Goal: Information Seeking & Learning: Learn about a topic

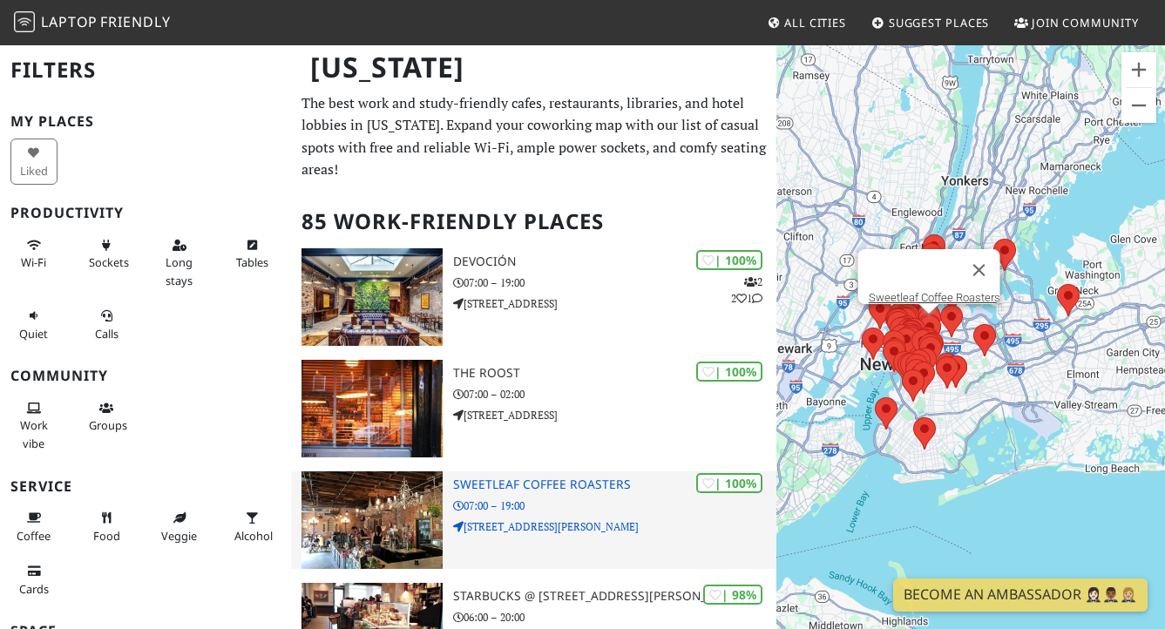
click at [497, 486] on h3 "Sweetleaf Coffee Roasters" at bounding box center [614, 484] width 323 height 15
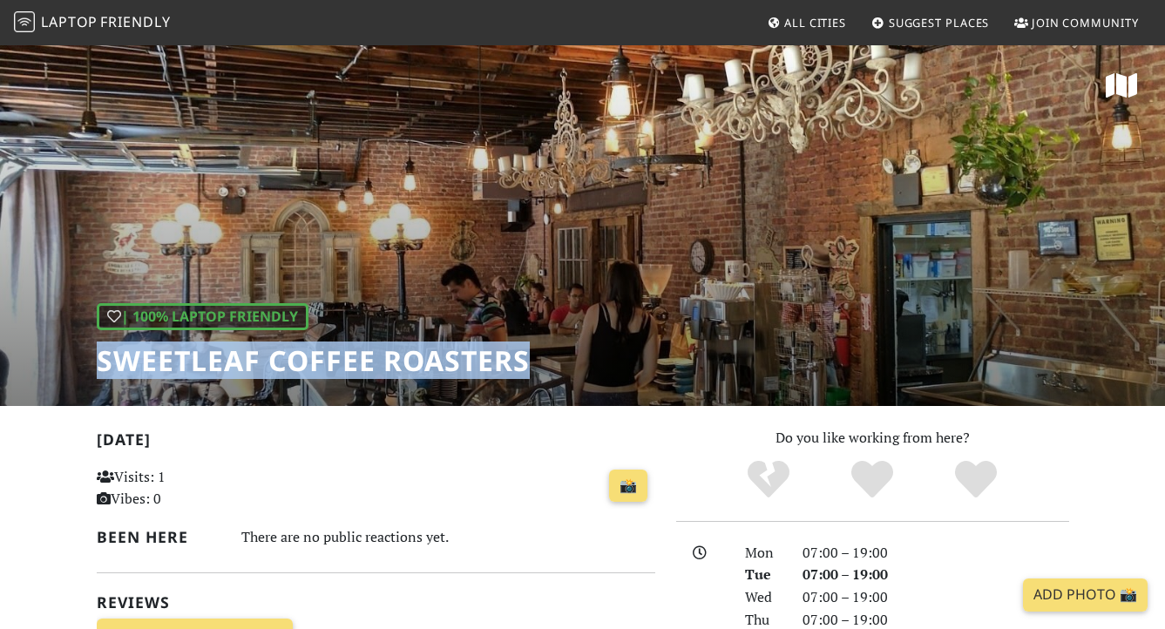
drag, startPoint x: 100, startPoint y: 357, endPoint x: 566, endPoint y: 358, distance: 466.1
click at [565, 357] on div "| 100% Laptop Friendly Sweetleaf Coffee Roasters" at bounding box center [582, 225] width 1165 height 362
copy h1 "Sweetleaf Coffee Roasters"
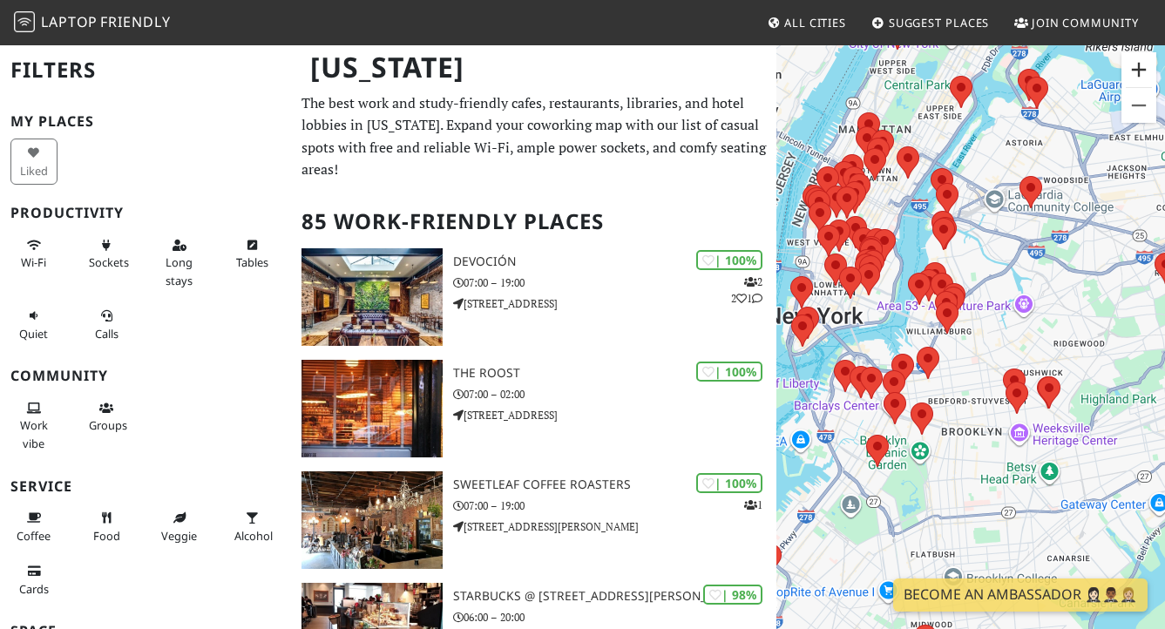
click at [1140, 65] on button "Zoom in" at bounding box center [1138, 69] width 35 height 35
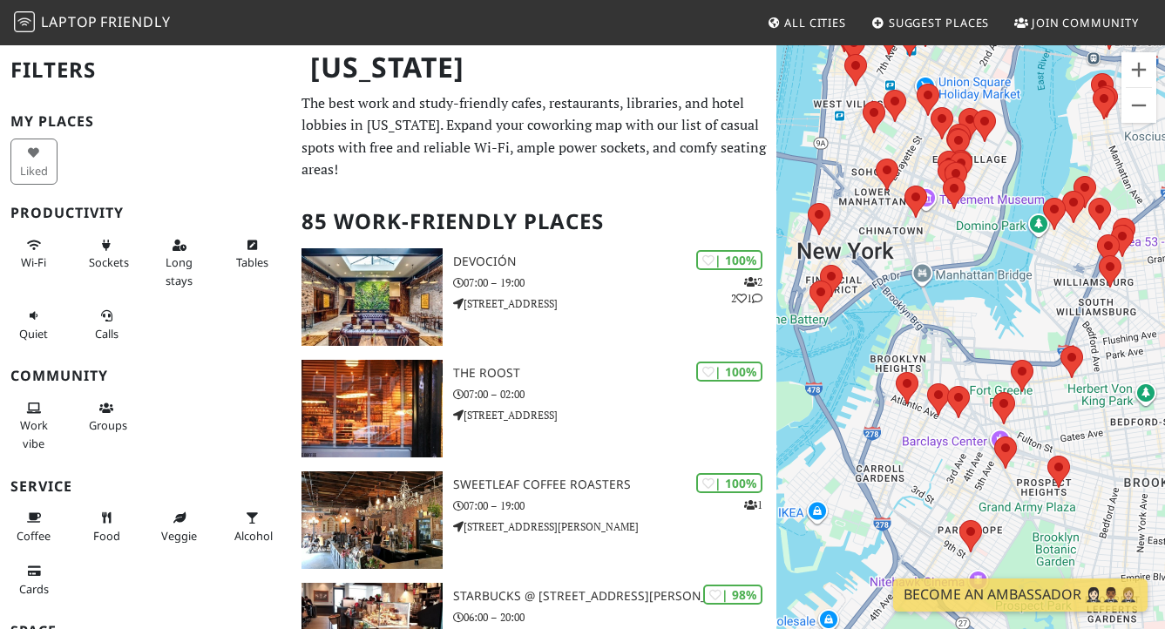
drag, startPoint x: 917, startPoint y: 396, endPoint x: 1105, endPoint y: 374, distance: 188.6
click at [1105, 374] on div "To navigate, press the arrow keys." at bounding box center [970, 358] width 389 height 629
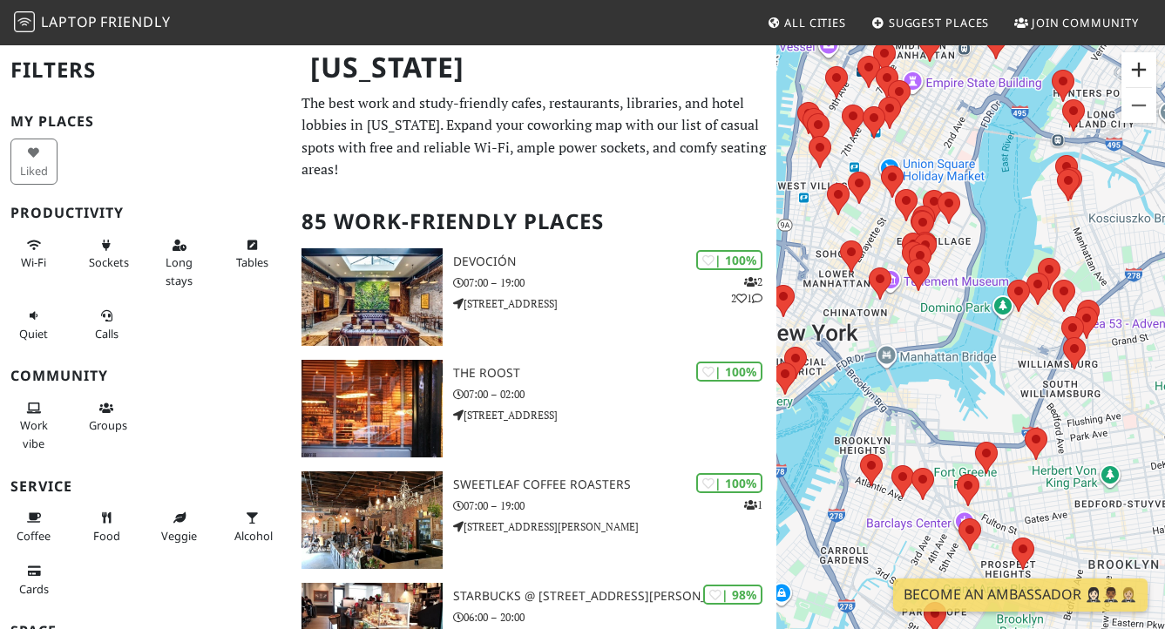
click at [1133, 76] on button "Zoom in" at bounding box center [1138, 69] width 35 height 35
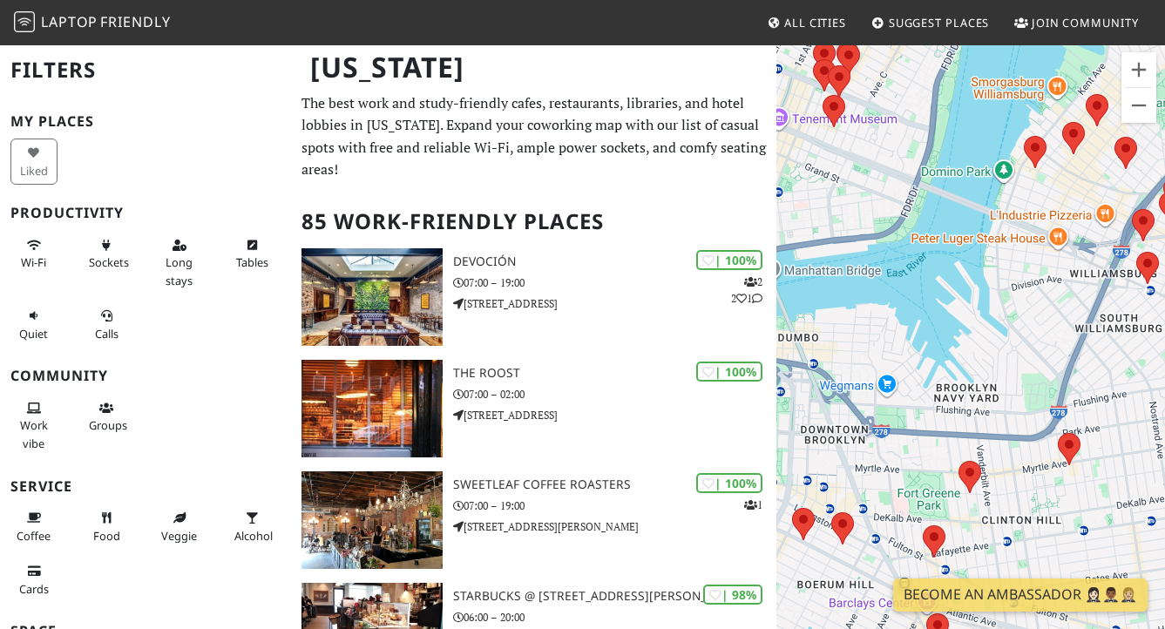
drag, startPoint x: 1027, startPoint y: 324, endPoint x: 1008, endPoint y: 183, distance: 142.4
click at [1008, 168] on div "To navigate, press the arrow keys." at bounding box center [970, 358] width 389 height 629
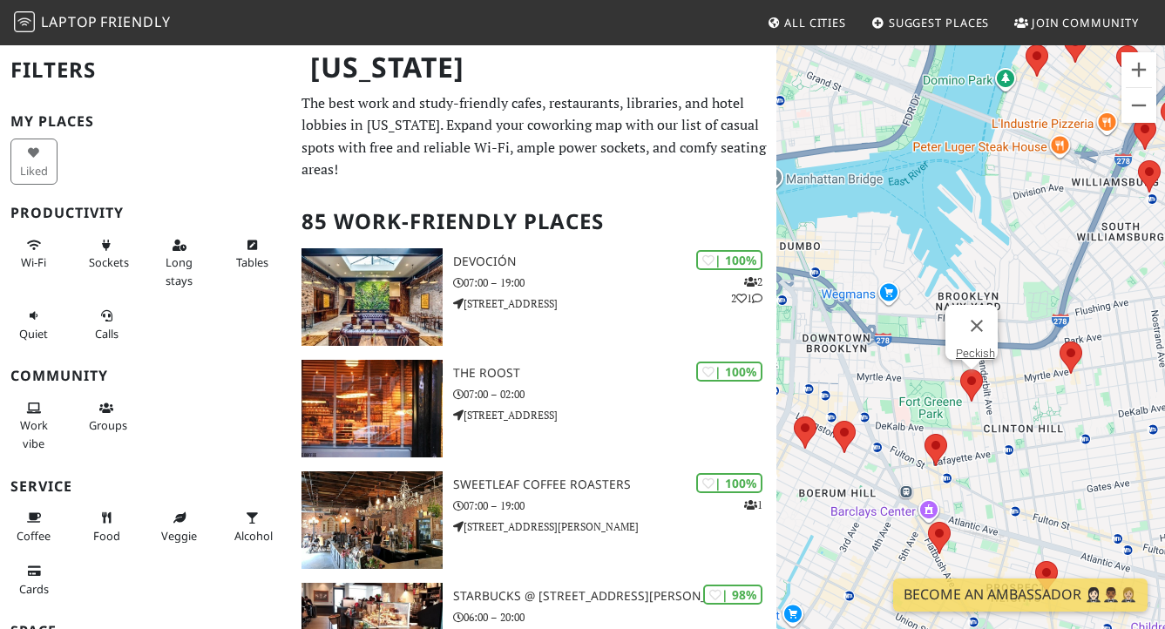
click at [960, 369] on area at bounding box center [960, 369] width 0 height 0
click at [924, 434] on area at bounding box center [924, 434] width 0 height 0
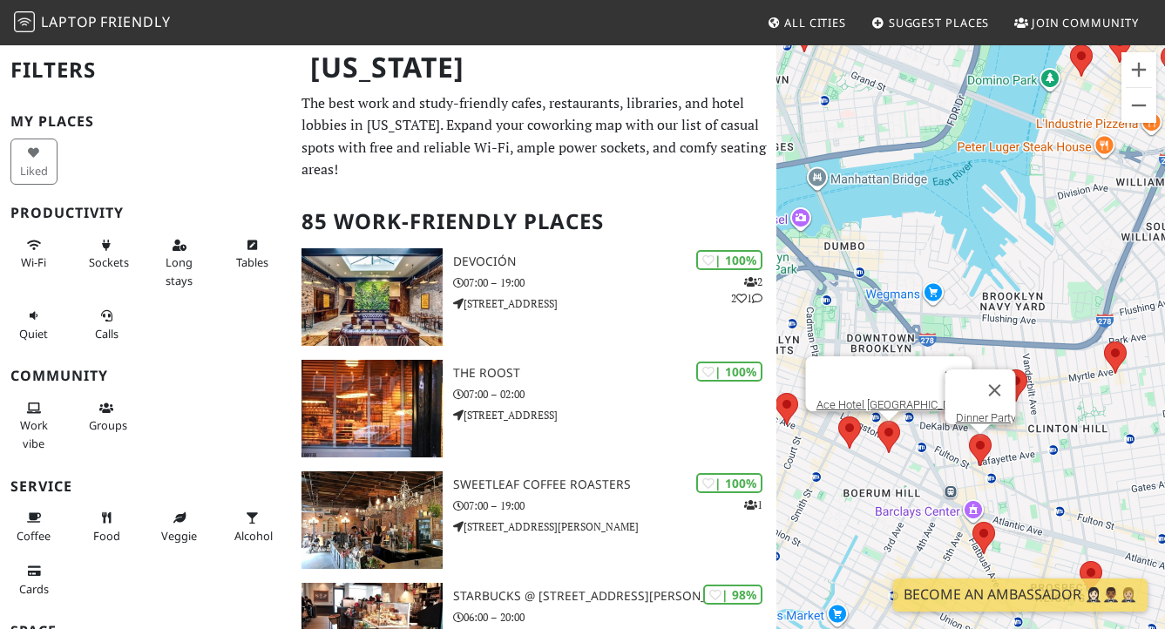
click at [877, 421] on area at bounding box center [877, 421] width 0 height 0
click at [886, 398] on link "Ace Hotel [GEOGRAPHIC_DATA]" at bounding box center [894, 404] width 156 height 13
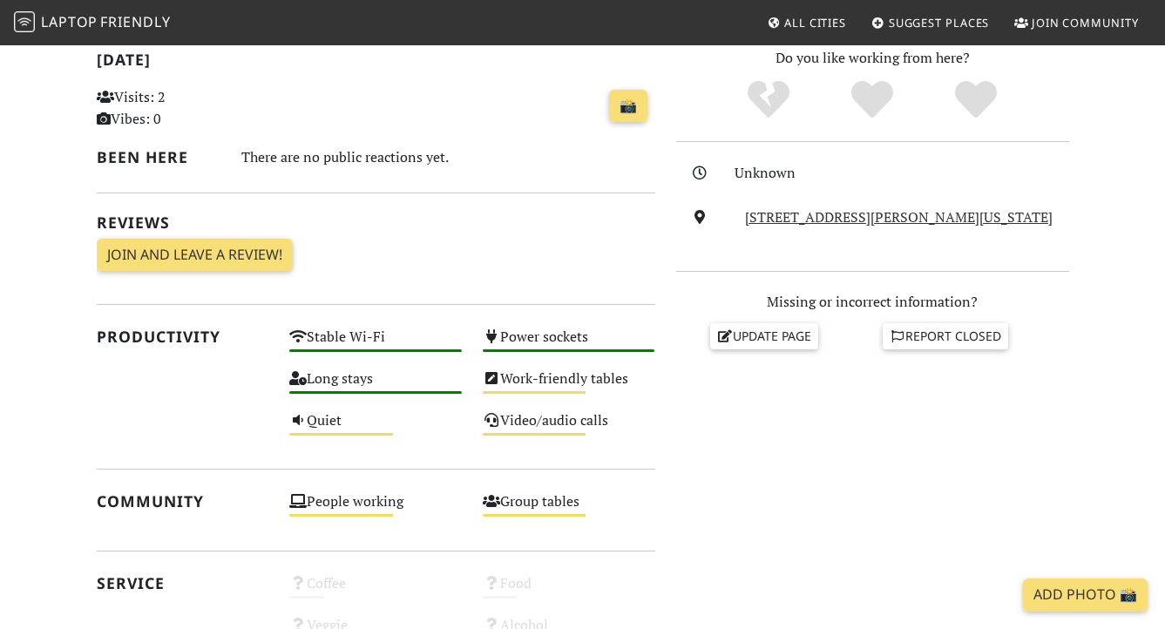
scroll to position [67, 0]
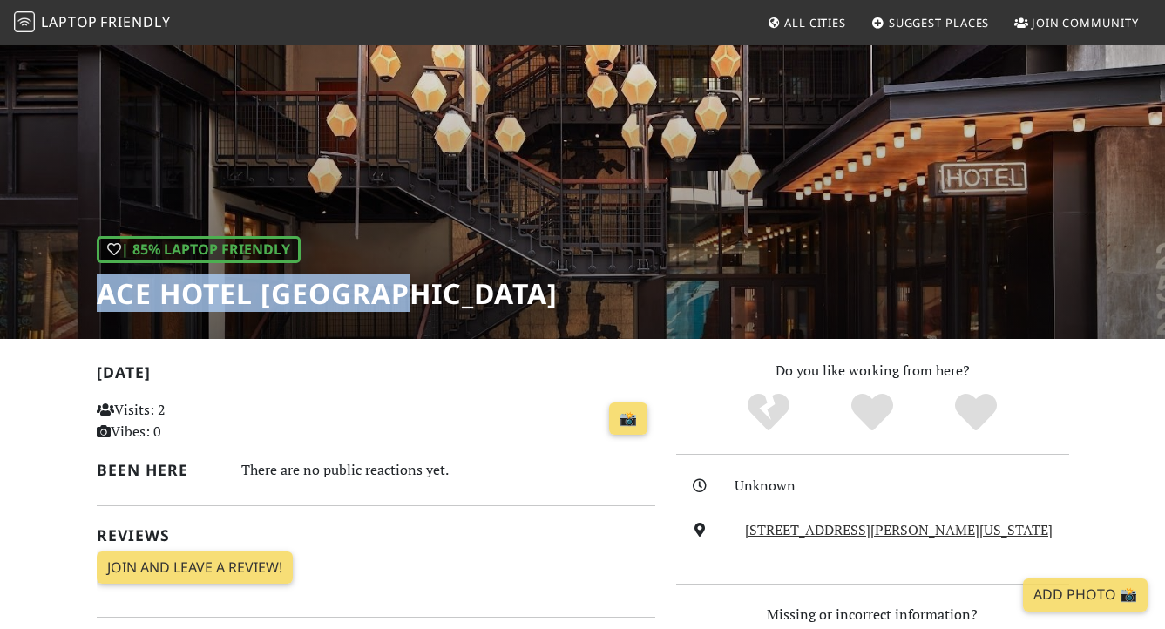
drag, startPoint x: 128, startPoint y: 300, endPoint x: 465, endPoint y: 307, distance: 337.2
click at [465, 307] on div "| 85% Laptop Friendly Ace Hotel Brooklyn" at bounding box center [582, 157] width 1165 height 362
copy h1 "Ace Hotel [GEOGRAPHIC_DATA]"
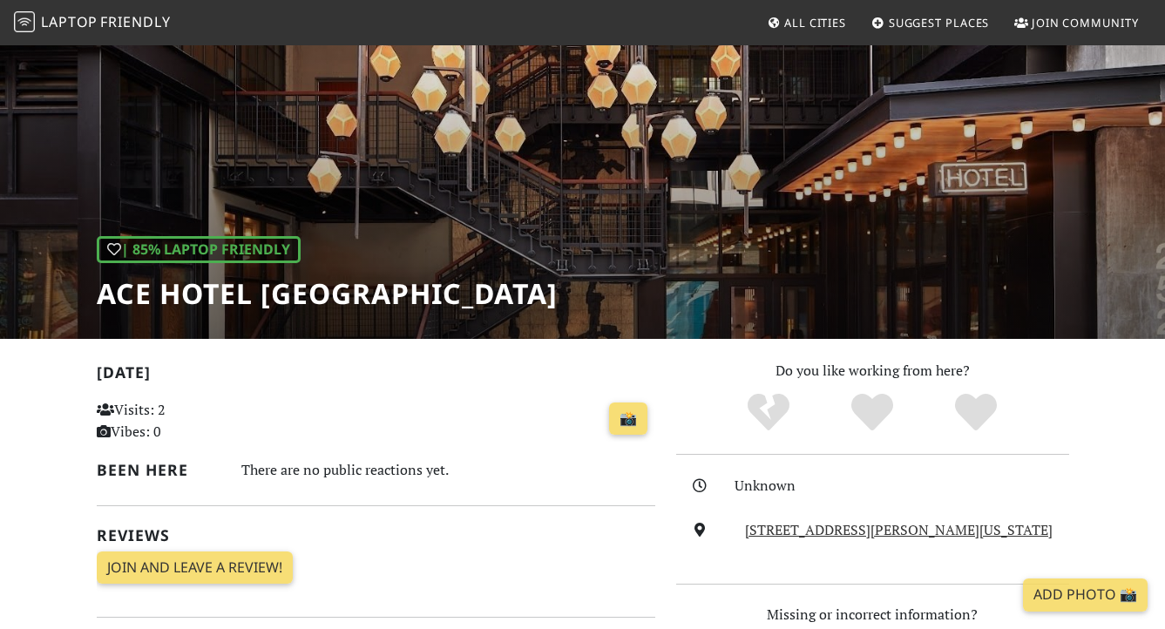
click at [849, 59] on div "| 85% Laptop Friendly Ace Hotel Brooklyn" at bounding box center [582, 157] width 1165 height 362
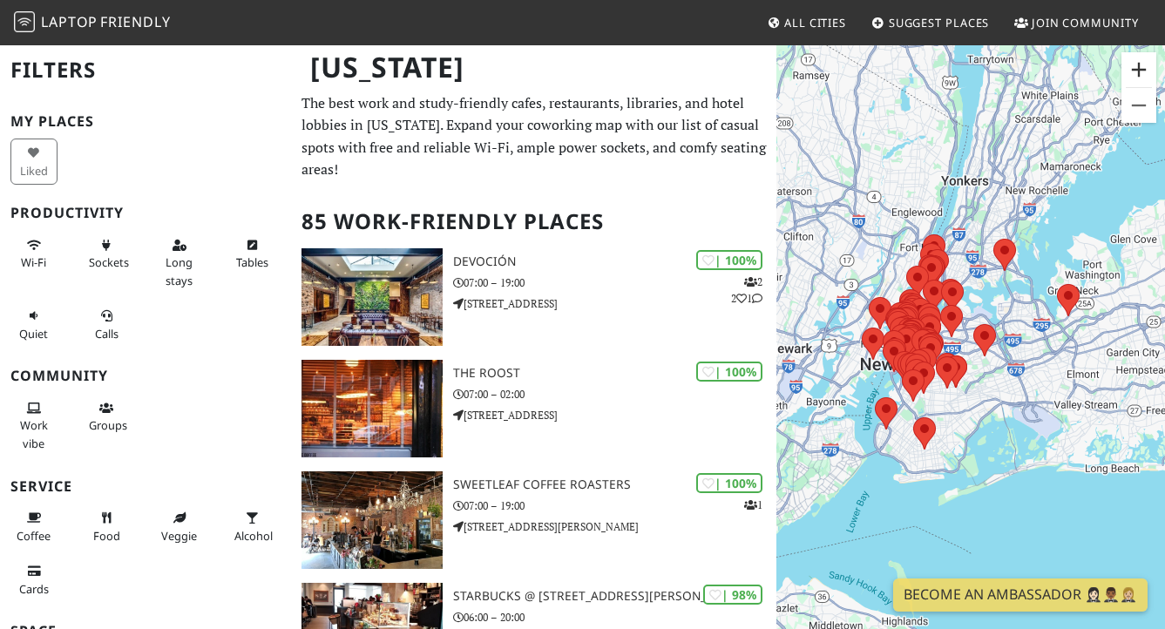
click at [1134, 70] on button "Zoom in" at bounding box center [1138, 69] width 35 height 35
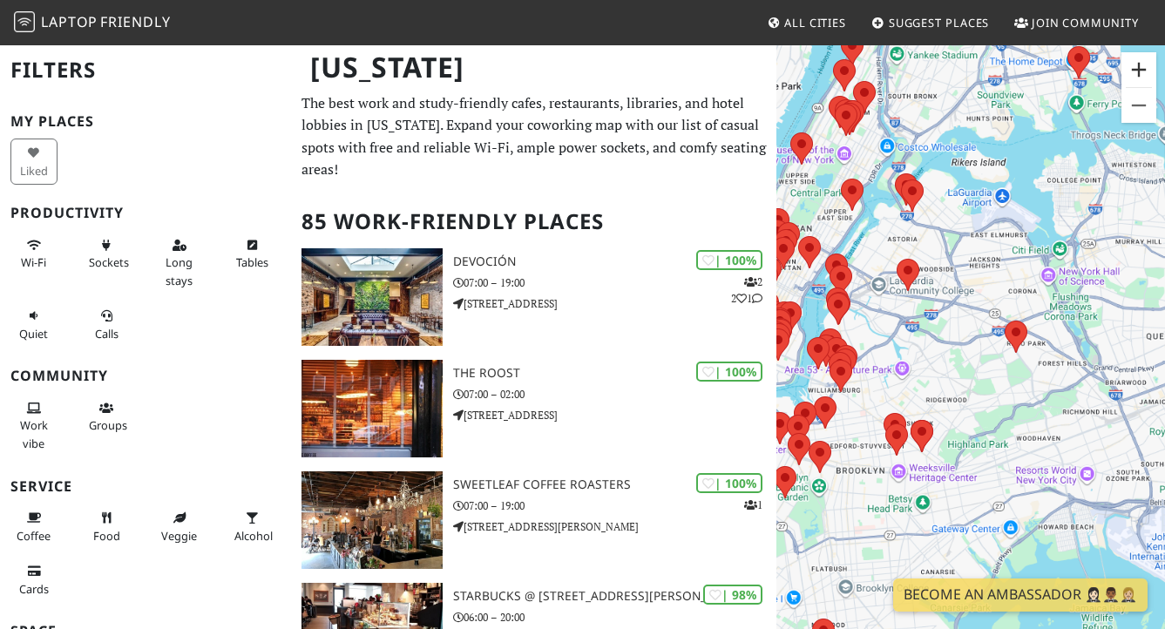
click at [1134, 70] on button "Zoom in" at bounding box center [1138, 69] width 35 height 35
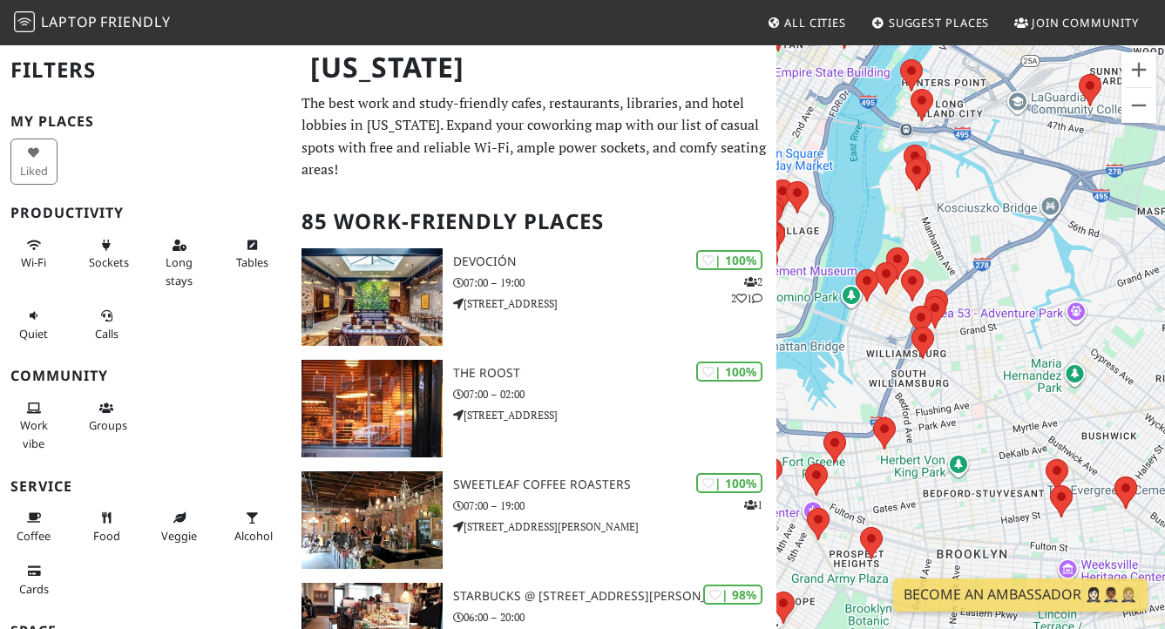
drag, startPoint x: 832, startPoint y: 393, endPoint x: 1111, endPoint y: 308, distance: 291.6
click at [1111, 308] on div "To navigate, press the arrow keys." at bounding box center [970, 358] width 389 height 629
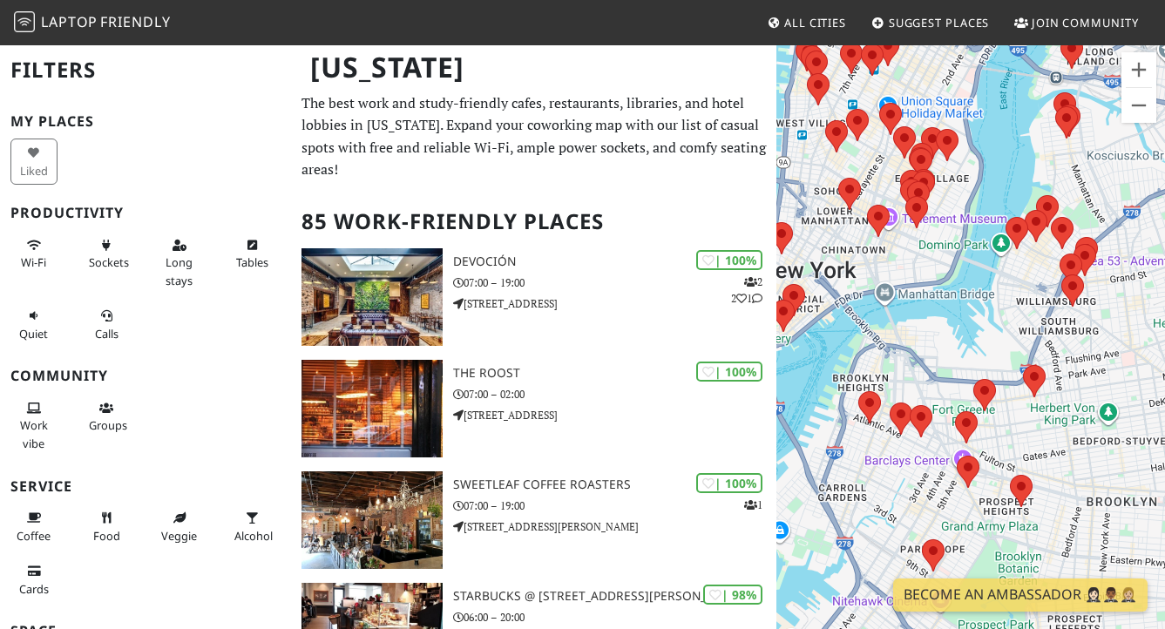
drag, startPoint x: 1021, startPoint y: 328, endPoint x: 1101, endPoint y: 293, distance: 87.8
click at [1101, 293] on div "To navigate, press the arrow keys." at bounding box center [970, 358] width 389 height 629
click at [1133, 80] on button "Zoom in" at bounding box center [1138, 69] width 35 height 35
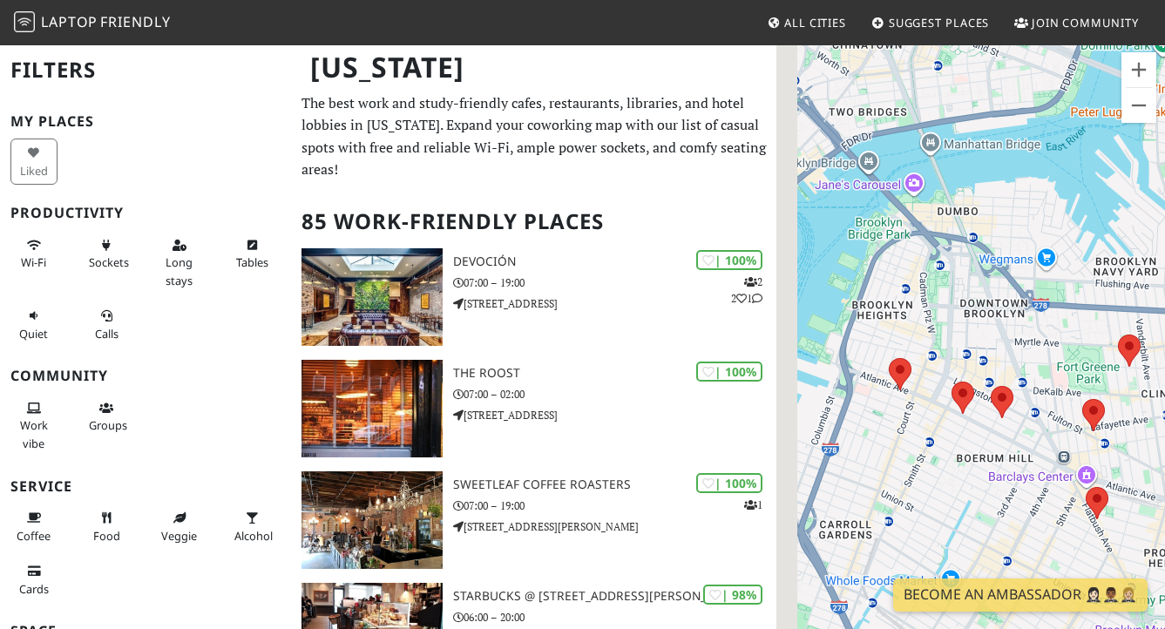
drag, startPoint x: 951, startPoint y: 328, endPoint x: 1072, endPoint y: 242, distance: 147.5
click at [1086, 228] on div "To navigate, press the arrow keys." at bounding box center [970, 358] width 389 height 629
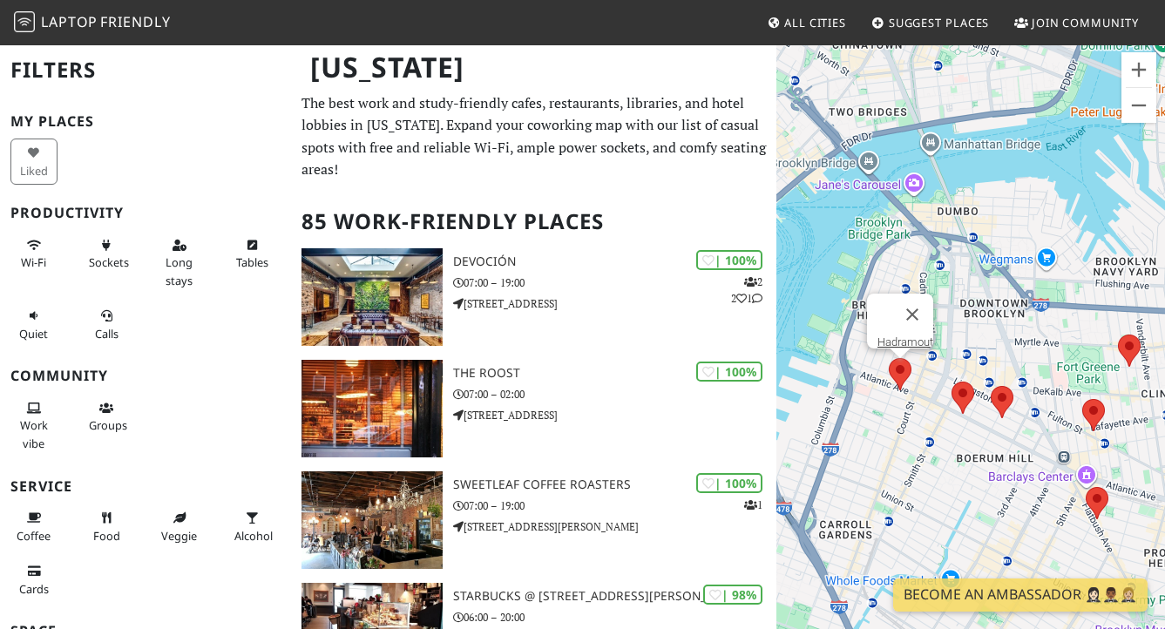
click at [889, 358] on area at bounding box center [889, 358] width 0 height 0
click at [906, 335] on link "Hadramout" at bounding box center [905, 341] width 56 height 13
